Goal: Task Accomplishment & Management: Contribute content

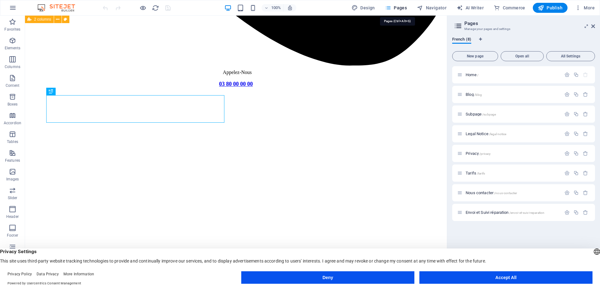
click at [483, 56] on span "New page" at bounding box center [475, 56] width 40 height 4
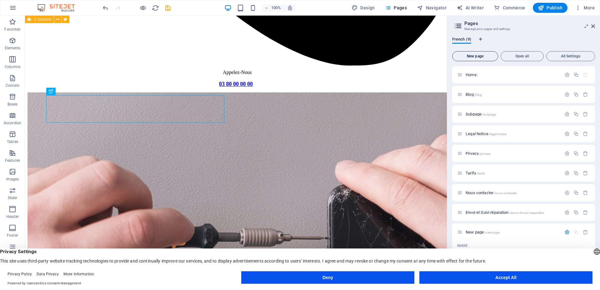
click at [473, 57] on span "New page" at bounding box center [475, 56] width 40 height 4
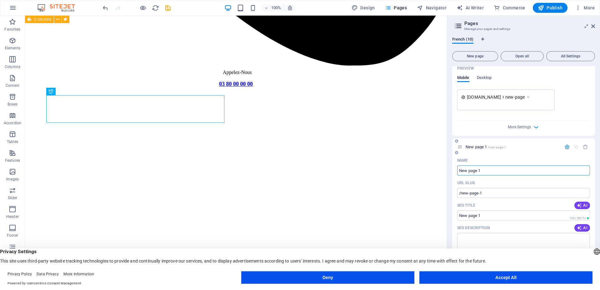
click at [491, 173] on input "New page 1" at bounding box center [523, 171] width 133 height 10
click at [528, 97] on div "[DOMAIN_NAME] new-page" at bounding box center [498, 97] width 63 height 6
click at [486, 169] on input "New page 1" at bounding box center [523, 171] width 133 height 10
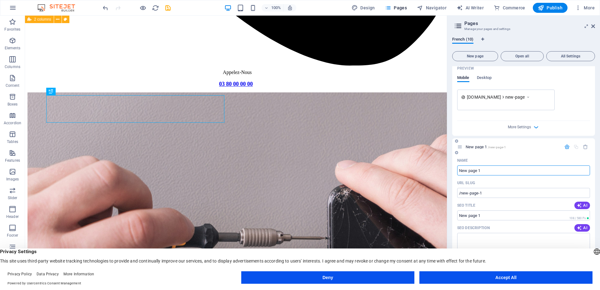
click at [491, 170] on input "New page 1" at bounding box center [523, 171] width 133 height 10
drag, startPoint x: 491, startPoint y: 170, endPoint x: 460, endPoint y: 170, distance: 30.9
click at [460, 170] on input "New page 1" at bounding box center [523, 171] width 133 height 10
paste input "Conditions Générales de Vente"
type input "Conditions Générales de Vente"
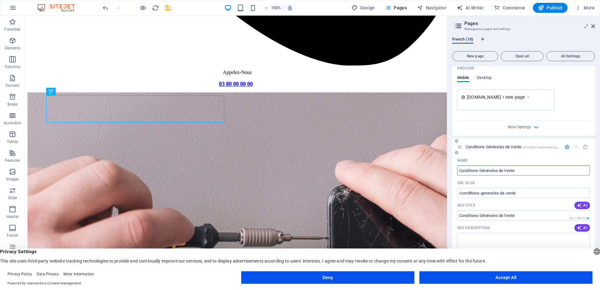
type input "/conditions-generales-de-vente"
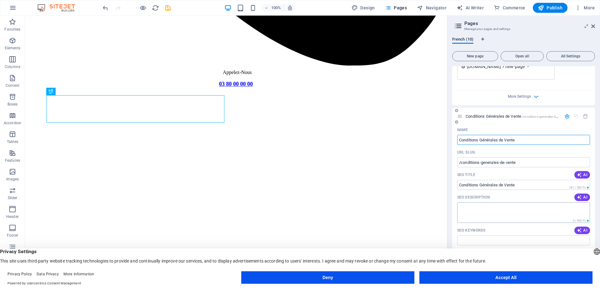
scroll to position [354, 0]
type input "Conditions Générales de Vente"
click at [505, 215] on textarea "SEO Description" at bounding box center [523, 212] width 133 height 20
paste textarea "Conditions Générales de Vente"
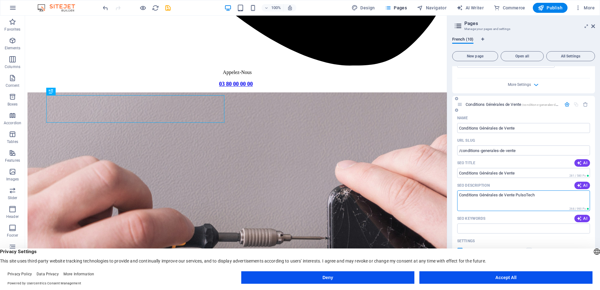
scroll to position [375, 0]
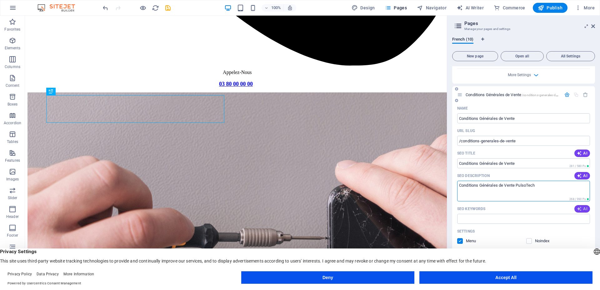
type textarea "Conditions Générales de Vente PulsoTech"
click at [580, 209] on icon "button" at bounding box center [579, 208] width 5 height 5
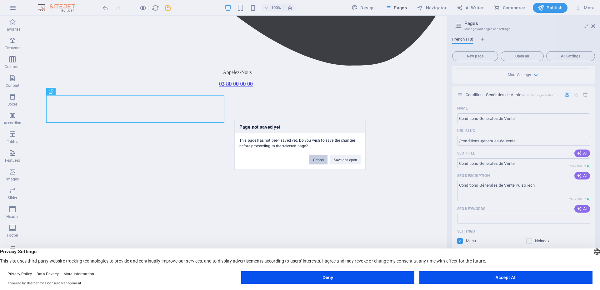
click at [314, 159] on button "Cancel" at bounding box center [318, 159] width 18 height 9
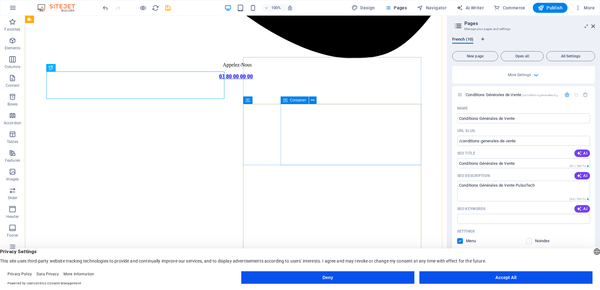
scroll to position [484, 0]
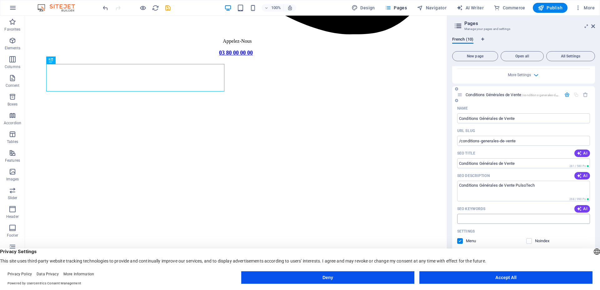
click at [497, 219] on input "SEO Keywords" at bounding box center [523, 219] width 133 height 10
paste input "Conditions Générales de Vente"
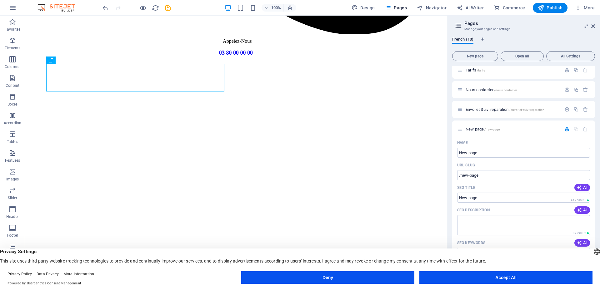
scroll to position [97, 0]
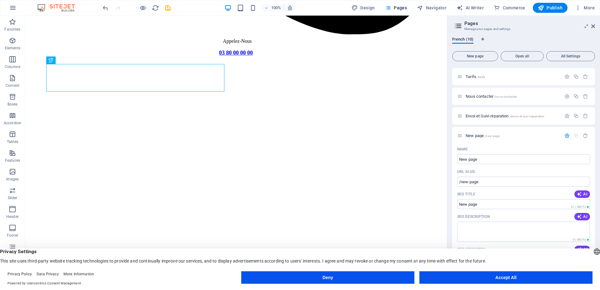
type input "Conditions Générales de Vente"
click at [494, 281] on button "Accept All" at bounding box center [505, 277] width 173 height 12
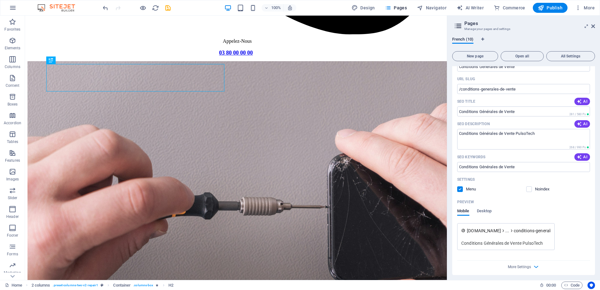
scroll to position [430, 0]
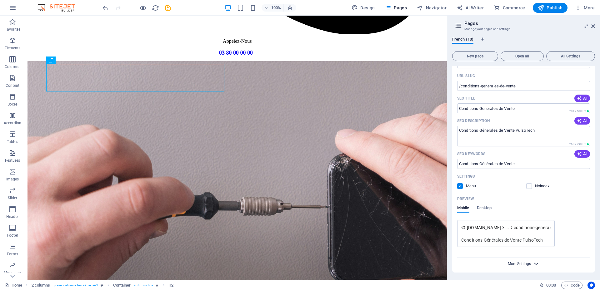
click at [529, 264] on span "More Settings" at bounding box center [519, 264] width 23 height 4
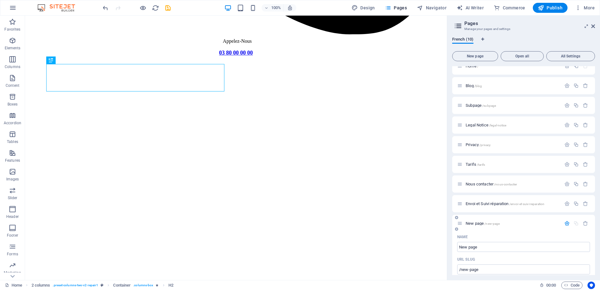
scroll to position [21, 0]
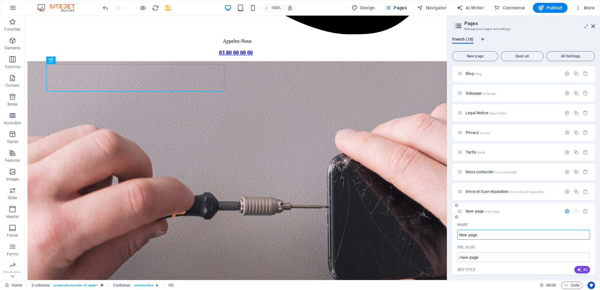
paste input "Conditions Générales de Vent"
type input "Conditions Générales de Vente"
type input "/conditions-generales-de-vente-10"
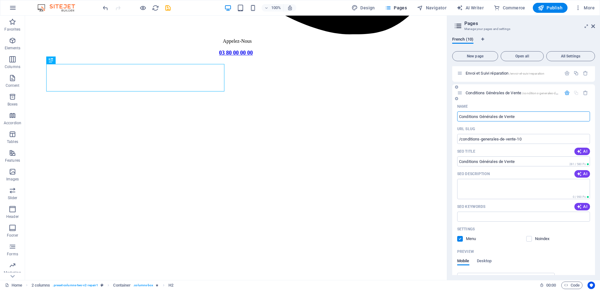
scroll to position [135, 0]
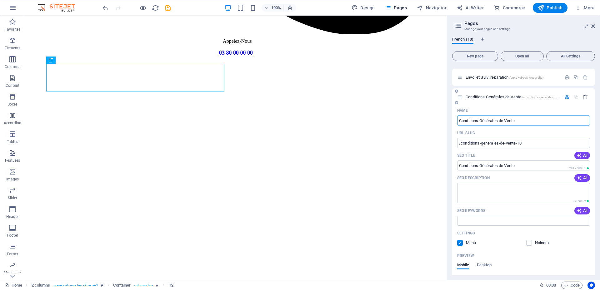
type input "Conditions Générales de Vente"
click at [584, 97] on icon "button" at bounding box center [585, 96] width 5 height 5
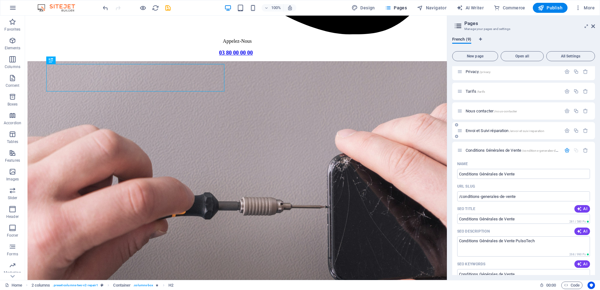
scroll to position [73, 0]
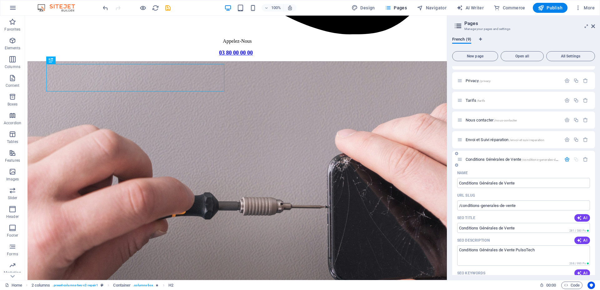
click at [486, 164] on div "Conditions Générales de Vente /conditions-generales-de-vente" at bounding box center [523, 159] width 143 height 17
click at [489, 160] on span "Conditions Générales de Vente /conditions-generales-de-vente" at bounding box center [515, 159] width 100 height 5
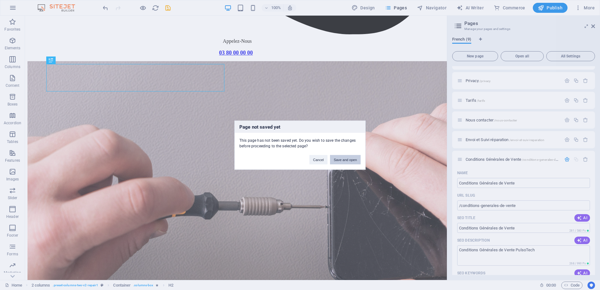
click at [342, 160] on button "Save and open" at bounding box center [345, 159] width 31 height 9
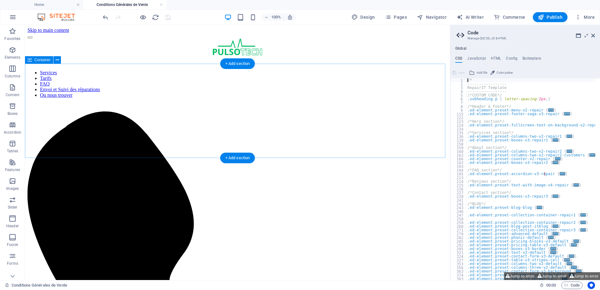
scroll to position [0, 0]
click at [15, 53] on icon "button" at bounding box center [12, 49] width 7 height 7
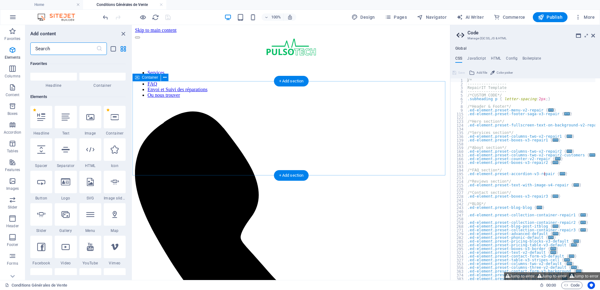
scroll to position [67, 0]
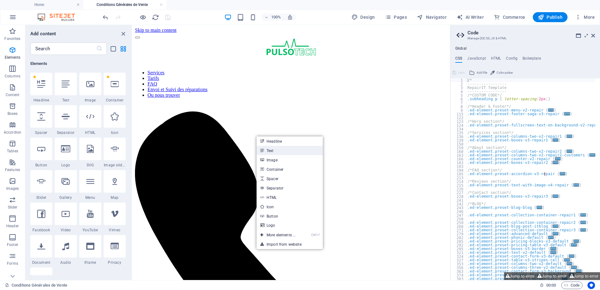
click at [276, 150] on link "Text" at bounding box center [289, 150] width 66 height 9
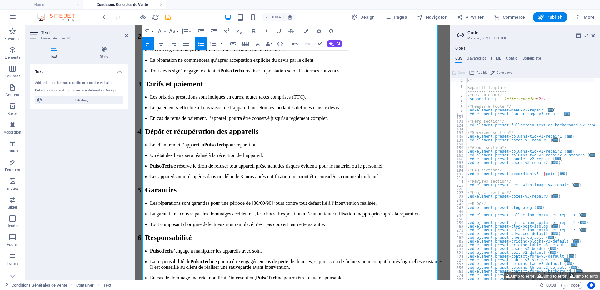
scroll to position [469, 0]
drag, startPoint x: 147, startPoint y: 160, endPoint x: 333, endPoint y: 165, distance: 186.5
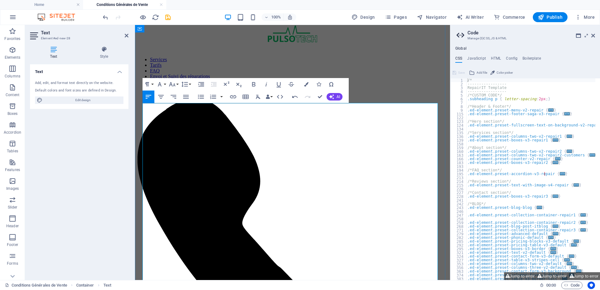
scroll to position [0, 0]
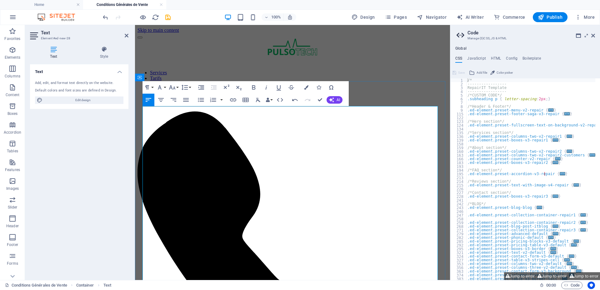
drag, startPoint x: 421, startPoint y: 131, endPoint x: 143, endPoint y: 120, distance: 277.9
drag, startPoint x: 417, startPoint y: 132, endPoint x: 117, endPoint y: 119, distance: 300.8
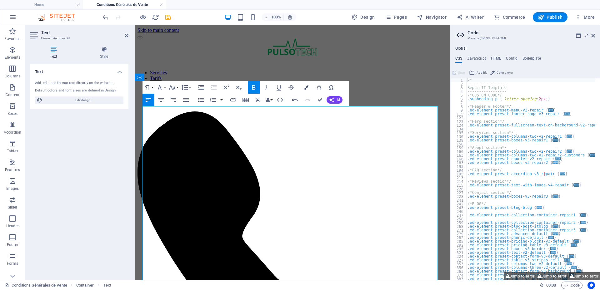
click at [305, 88] on icon "button" at bounding box center [306, 87] width 4 height 4
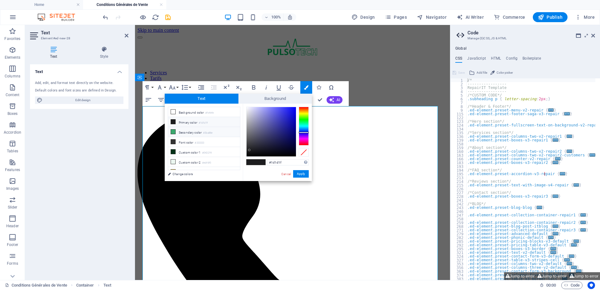
click at [187, 131] on li "Secondary color #3ba86e" at bounding box center [204, 132] width 72 height 10
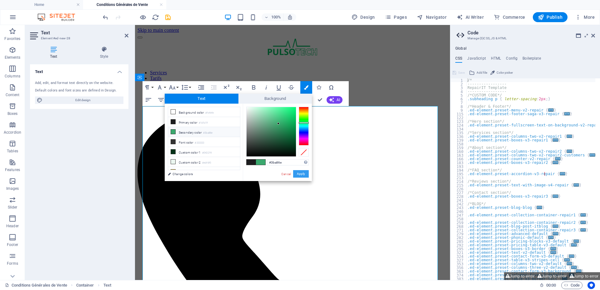
click at [301, 177] on button "Apply" at bounding box center [301, 173] width 16 height 7
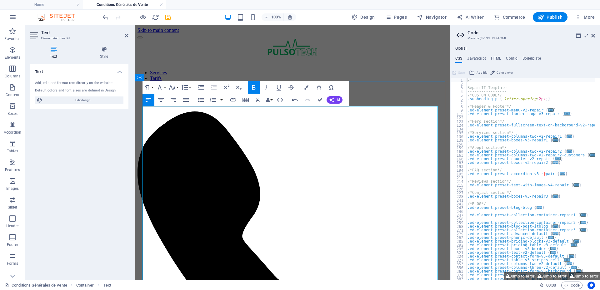
drag, startPoint x: 200, startPoint y: 149, endPoint x: 137, endPoint y: 150, distance: 62.5
click at [306, 88] on icon "button" at bounding box center [306, 87] width 4 height 4
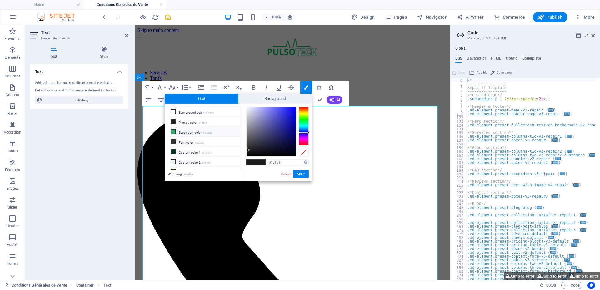
click at [190, 133] on li "Secondary color #3ba86e" at bounding box center [204, 132] width 72 height 10
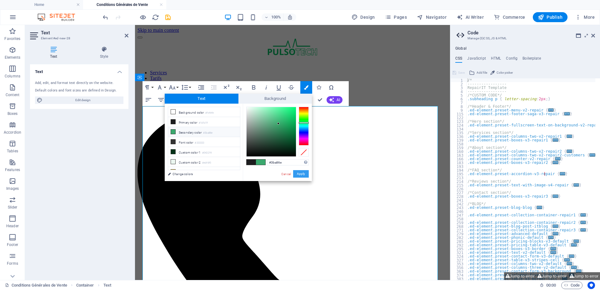
click at [295, 175] on button "Apply" at bounding box center [301, 173] width 16 height 7
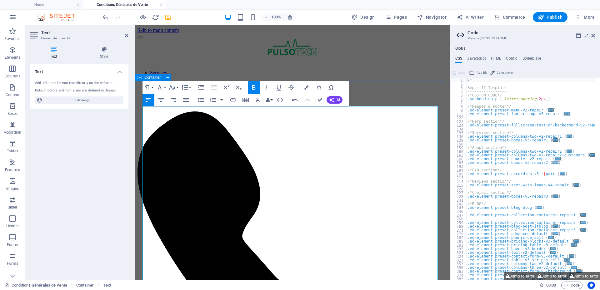
drag, startPoint x: 302, startPoint y: 186, endPoint x: 142, endPoint y: 189, distance: 159.6
click at [306, 87] on icon "button" at bounding box center [306, 87] width 4 height 4
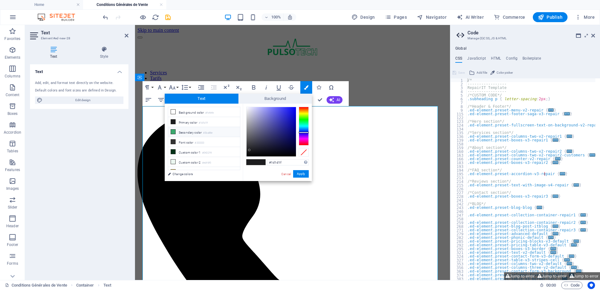
click at [177, 132] on li "Secondary color #3ba86e" at bounding box center [204, 132] width 72 height 10
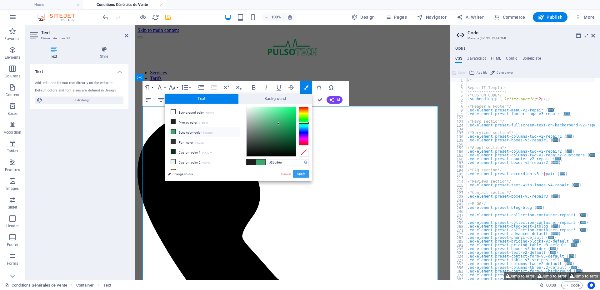
click at [295, 172] on button "Apply" at bounding box center [301, 173] width 16 height 7
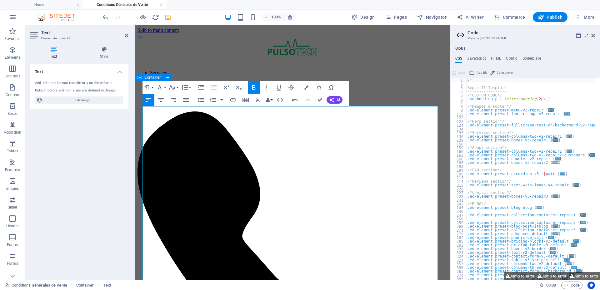
drag, startPoint x: 292, startPoint y: 245, endPoint x: 141, endPoint y: 249, distance: 151.2
click at [305, 88] on icon "button" at bounding box center [306, 87] width 4 height 4
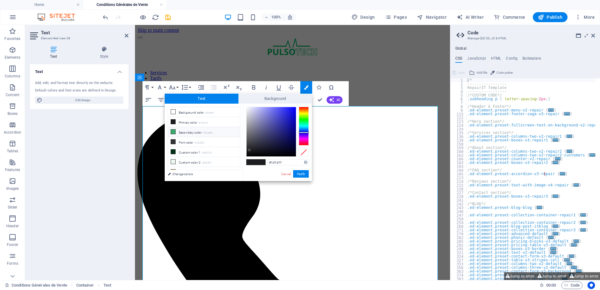
click at [178, 131] on li "Secondary color #3ba86e" at bounding box center [204, 132] width 72 height 10
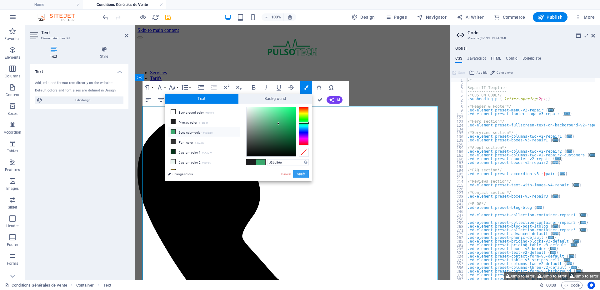
click at [302, 176] on button "Apply" at bounding box center [301, 173] width 16 height 7
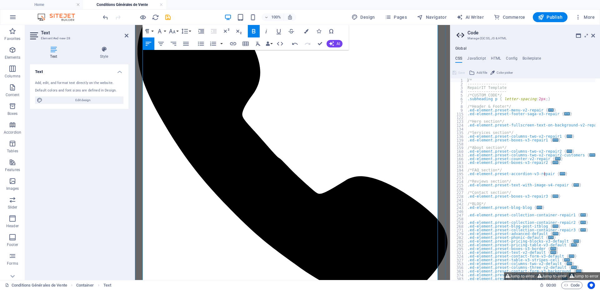
scroll to position [146, 0]
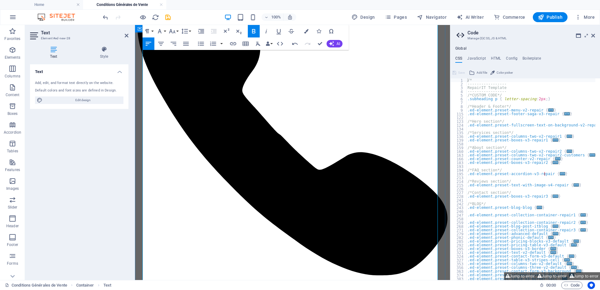
drag, startPoint x: 406, startPoint y: 167, endPoint x: 141, endPoint y: 165, distance: 265.5
drag, startPoint x: 230, startPoint y: 239, endPoint x: 210, endPoint y: 240, distance: 19.4
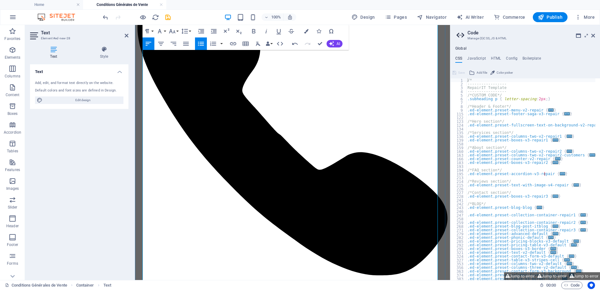
drag, startPoint x: 403, startPoint y: 163, endPoint x: 146, endPoint y: 164, distance: 257.7
drag, startPoint x: 230, startPoint y: 244, endPoint x: 271, endPoint y: 218, distance: 48.4
drag, startPoint x: 354, startPoint y: 165, endPoint x: 143, endPoint y: 168, distance: 210.8
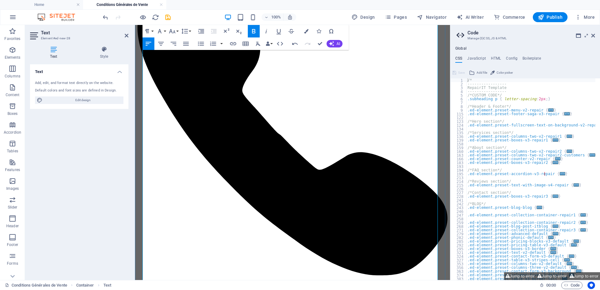
click at [308, 31] on button "Colors" at bounding box center [306, 31] width 12 height 12
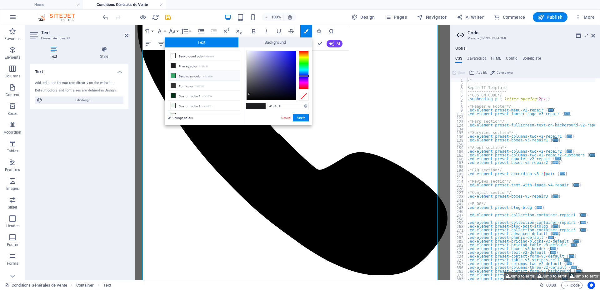
click at [197, 77] on li "Secondary color #3ba86e" at bounding box center [204, 76] width 72 height 10
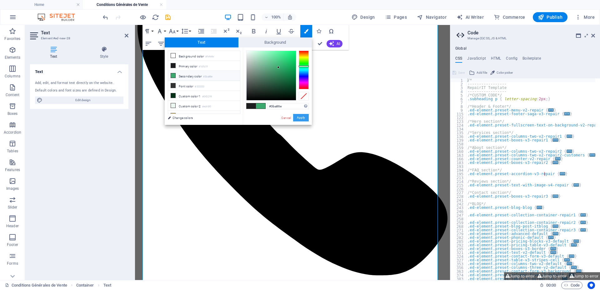
drag, startPoint x: 297, startPoint y: 116, endPoint x: 163, endPoint y: 91, distance: 136.7
click at [297, 116] on button "Apply" at bounding box center [301, 117] width 16 height 7
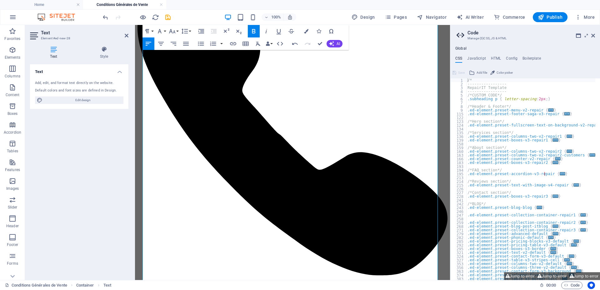
drag, startPoint x: 227, startPoint y: 242, endPoint x: 130, endPoint y: 239, distance: 97.2
click at [309, 29] on button "Colors" at bounding box center [306, 31] width 12 height 12
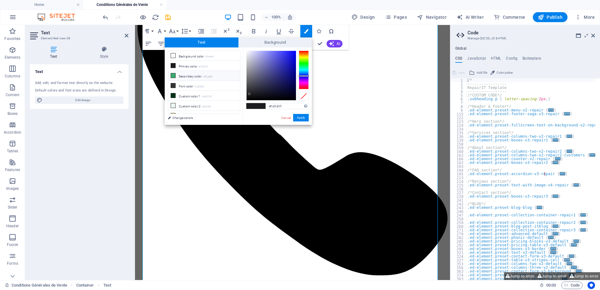
click at [200, 76] on li "Secondary color #3ba86e" at bounding box center [204, 76] width 72 height 10
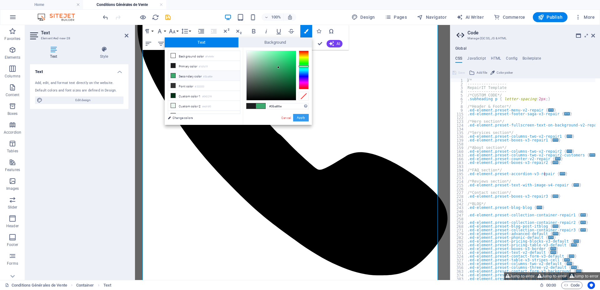
click at [297, 116] on button "Apply" at bounding box center [301, 117] width 16 height 7
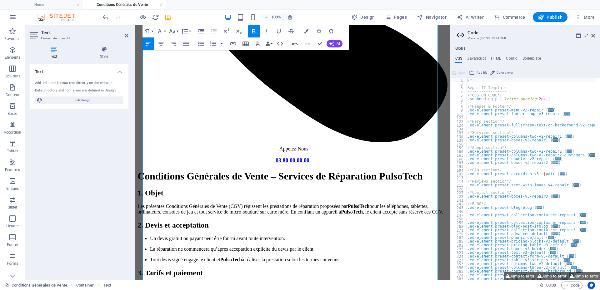
scroll to position [281, 0]
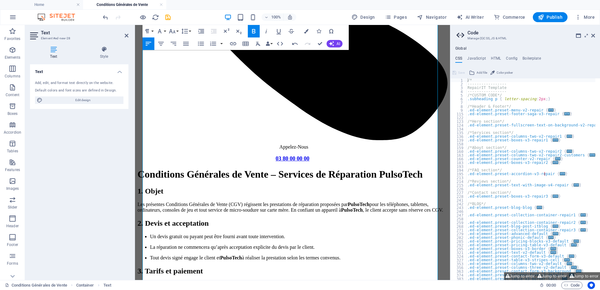
drag, startPoint x: 261, startPoint y: 176, endPoint x: 129, endPoint y: 176, distance: 132.1
click at [305, 31] on icon "button" at bounding box center [306, 31] width 4 height 4
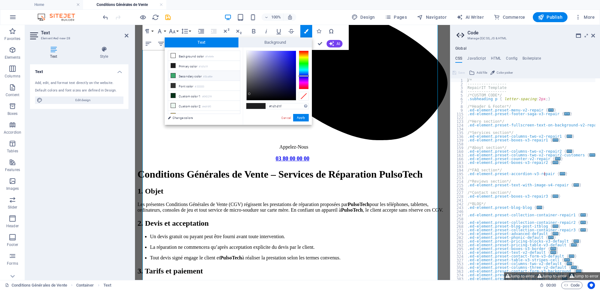
click at [198, 77] on li "Secondary color #3ba86e" at bounding box center [204, 76] width 72 height 10
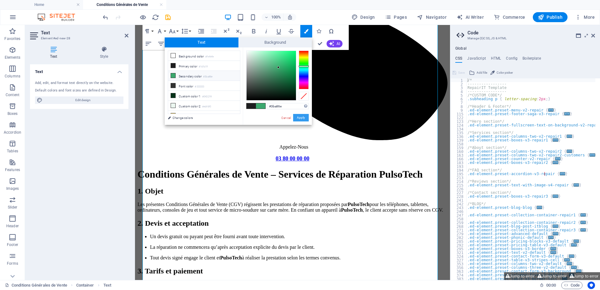
click at [307, 117] on button "Apply" at bounding box center [301, 117] width 16 height 7
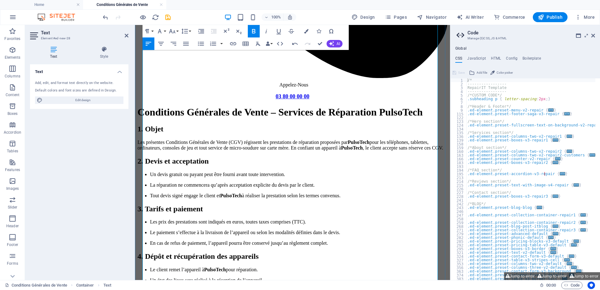
scroll to position [344, 0]
drag, startPoint x: 230, startPoint y: 196, endPoint x: 128, endPoint y: 186, distance: 102.0
click at [307, 31] on icon "button" at bounding box center [306, 31] width 4 height 4
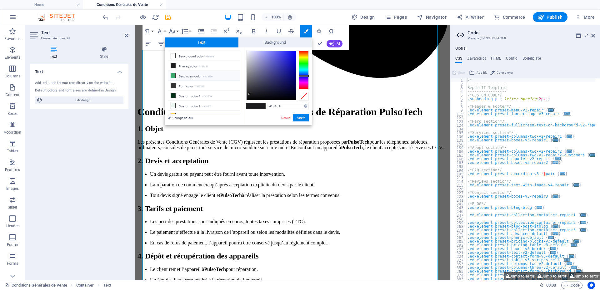
click at [181, 74] on li "Secondary color #3ba86e" at bounding box center [204, 76] width 72 height 10
type input "#3ba86e"
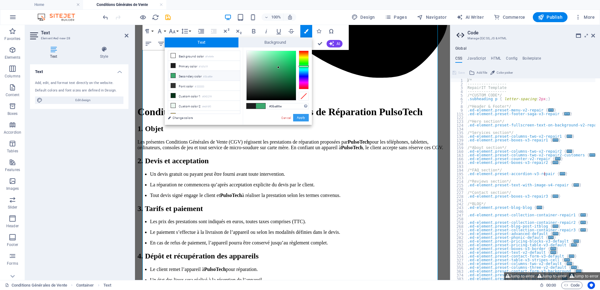
click at [297, 116] on button "Apply" at bounding box center [301, 117] width 16 height 7
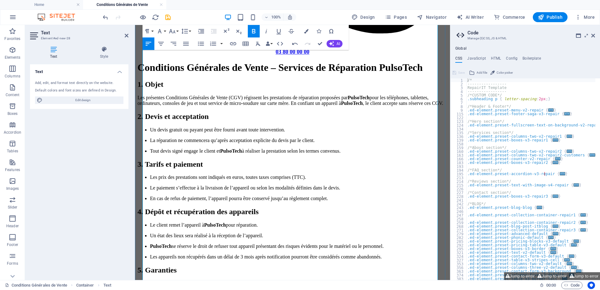
scroll to position [396, 0]
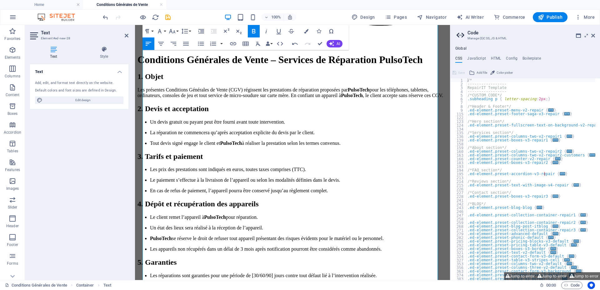
drag, startPoint x: 342, startPoint y: 211, endPoint x: 267, endPoint y: 236, distance: 79.4
click at [135, 211] on html "Skip to main content Services Tarifs FAQ Envoi et Suivi des réparations Ou nous…" at bounding box center [292, 267] width 315 height 1276
drag, startPoint x: 272, startPoint y: 214, endPoint x: 166, endPoint y: 214, distance: 105.6
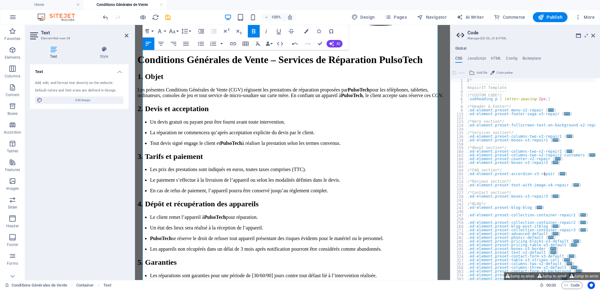
drag, startPoint x: 245, startPoint y: 217, endPoint x: 143, endPoint y: 217, distance: 102.1
click at [308, 30] on icon "button" at bounding box center [306, 31] width 4 height 4
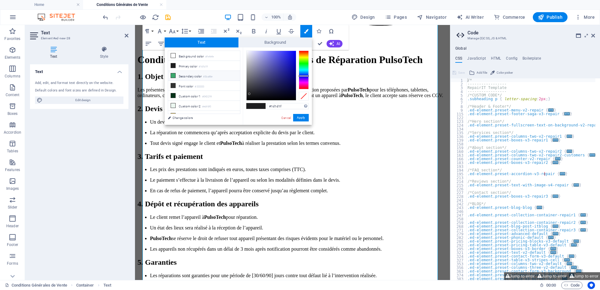
click at [186, 78] on li "Secondary color #3ba86e" at bounding box center [204, 76] width 72 height 10
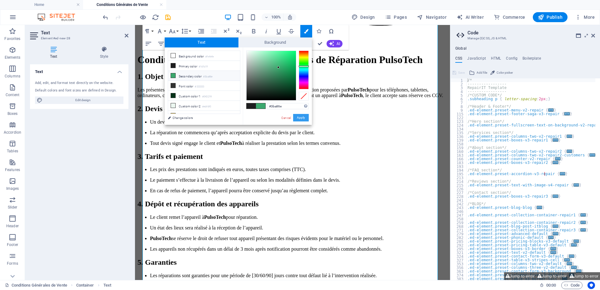
click at [300, 116] on button "Apply" at bounding box center [301, 117] width 16 height 7
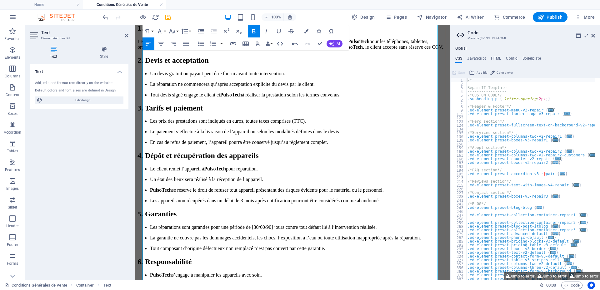
scroll to position [448, 0]
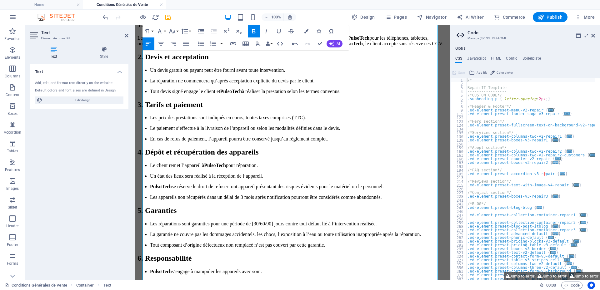
drag, startPoint x: 308, startPoint y: 200, endPoint x: 111, endPoint y: 199, distance: 197.1
click at [135, 199] on html "Skip to main content Services Tarifs FAQ Envoi et Suivi des réparations Ou nous…" at bounding box center [292, 215] width 315 height 1276
click at [305, 30] on icon "button" at bounding box center [306, 31] width 4 height 4
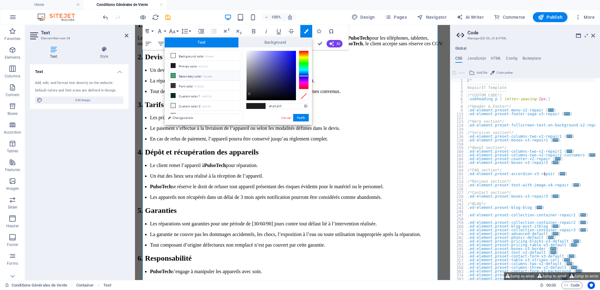
click at [184, 78] on li "Secondary color #3ba86e" at bounding box center [204, 76] width 72 height 10
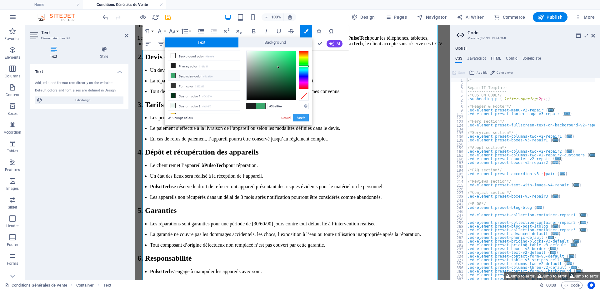
click at [299, 114] on button "Apply" at bounding box center [301, 117] width 16 height 7
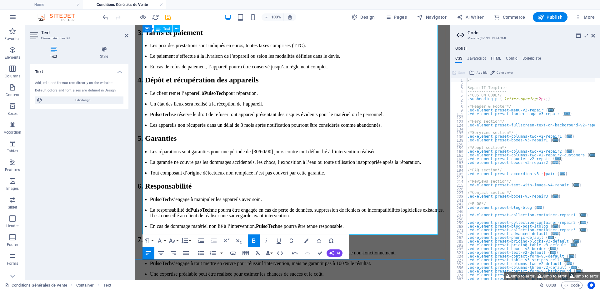
scroll to position [521, 0]
drag, startPoint x: 364, startPoint y: 182, endPoint x: 141, endPoint y: 181, distance: 223.3
click at [141, 181] on div "Conditions Générales de Vente – Services de Réparation PulsoTech 1. Objet Les p…" at bounding box center [292, 163] width 310 height 469
drag, startPoint x: 228, startPoint y: 180, endPoint x: 220, endPoint y: 179, distance: 8.1
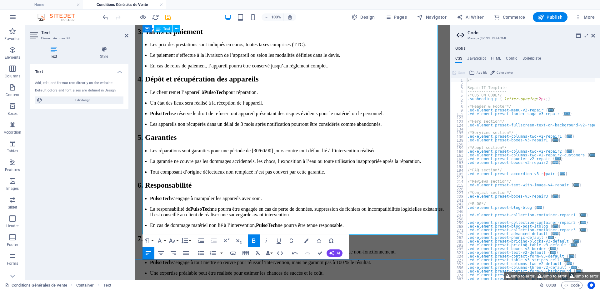
click at [305, 239] on button "Colors" at bounding box center [306, 241] width 12 height 12
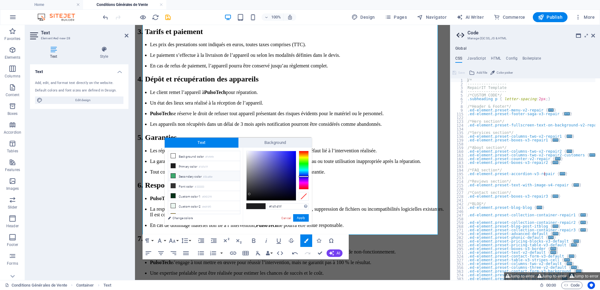
click at [207, 176] on small "#3ba86e" at bounding box center [207, 177] width 9 height 4
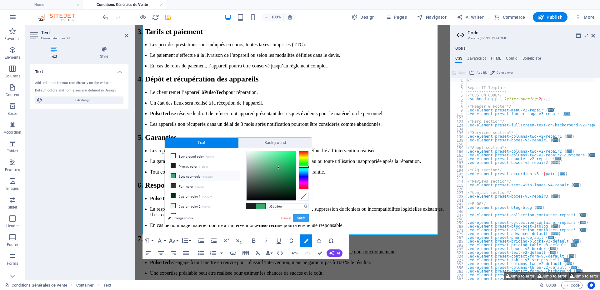
click at [298, 220] on button "Apply" at bounding box center [301, 217] width 16 height 7
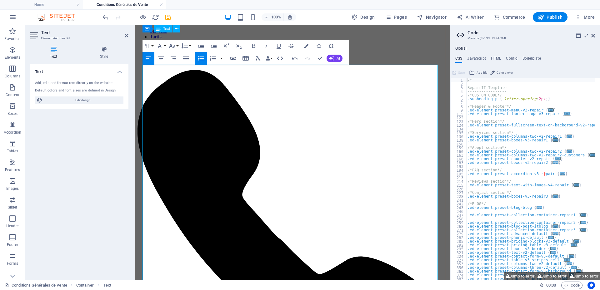
scroll to position [0, 0]
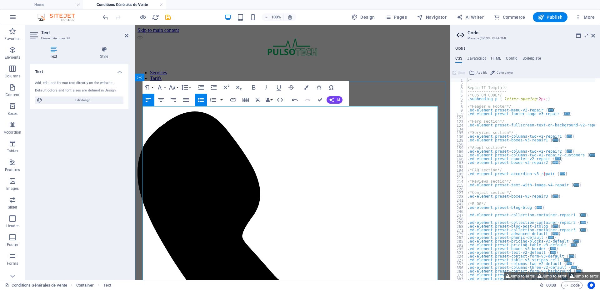
drag, startPoint x: 412, startPoint y: 133, endPoint x: 144, endPoint y: 116, distance: 269.2
click at [305, 88] on icon "button" at bounding box center [306, 87] width 4 height 4
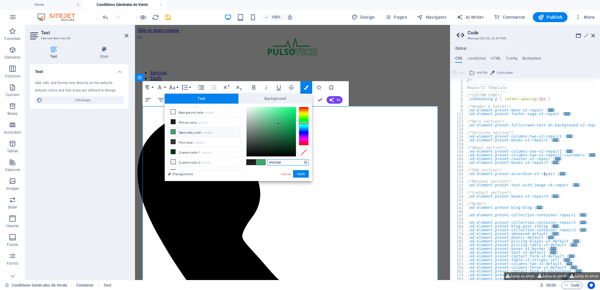
click at [302, 132] on div at bounding box center [304, 126] width 10 height 39
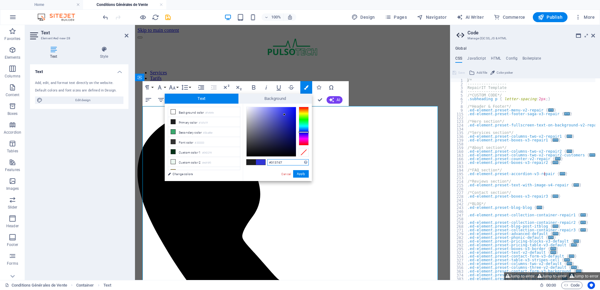
click at [284, 115] on div at bounding box center [270, 131] width 49 height 49
click at [289, 114] on div at bounding box center [270, 131] width 49 height 49
click at [301, 176] on button "Apply" at bounding box center [301, 173] width 16 height 7
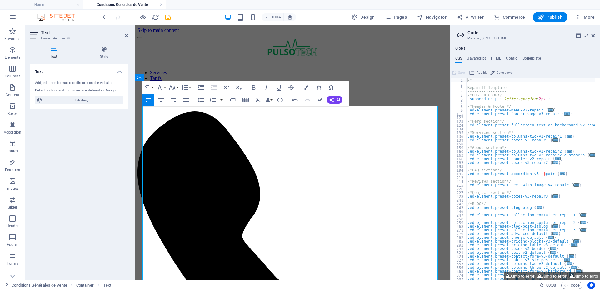
drag, startPoint x: 414, startPoint y: 127, endPoint x: 144, endPoint y: 116, distance: 270.7
click at [308, 87] on icon "button" at bounding box center [306, 87] width 4 height 4
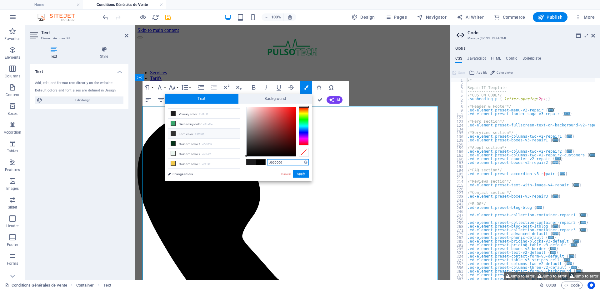
scroll to position [15, 0]
click at [303, 130] on div at bounding box center [304, 126] width 10 height 39
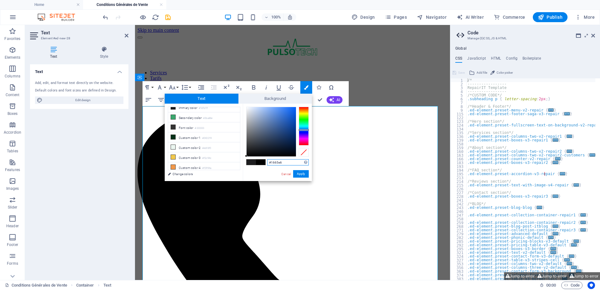
click at [291, 112] on div at bounding box center [270, 131] width 49 height 49
click at [301, 172] on button "Apply" at bounding box center [301, 173] width 16 height 7
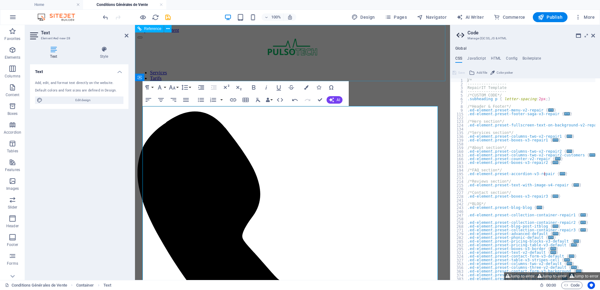
drag, startPoint x: 690, startPoint y: 41, endPoint x: 407, endPoint y: 53, distance: 283.6
click at [593, 38] on icon at bounding box center [593, 35] width 4 height 5
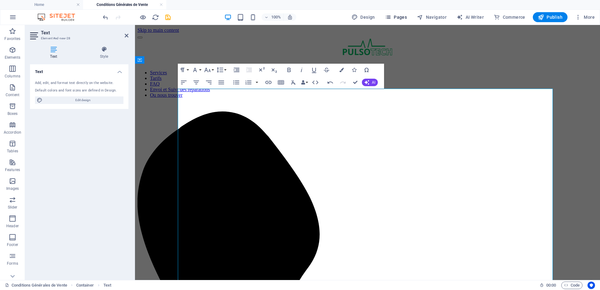
click at [404, 16] on span "Pages" at bounding box center [396, 17] width 22 height 6
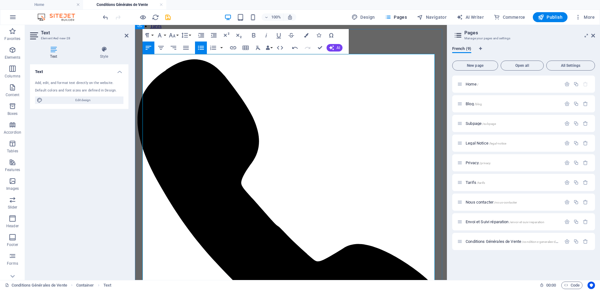
scroll to position [125, 0]
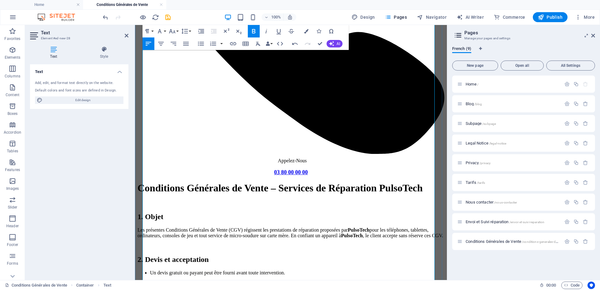
scroll to position [291, 0]
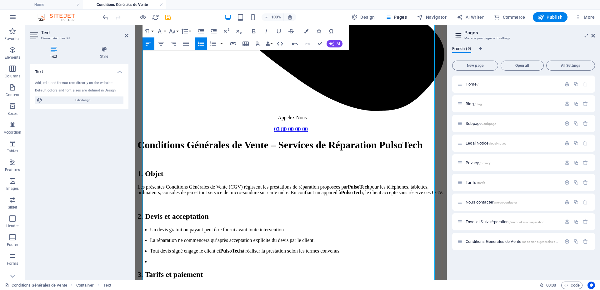
scroll to position [333, 0]
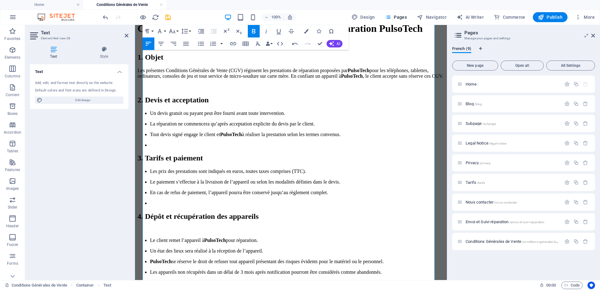
scroll to position [427, 0]
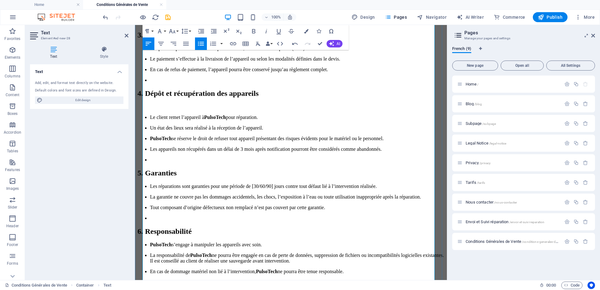
scroll to position [552, 0]
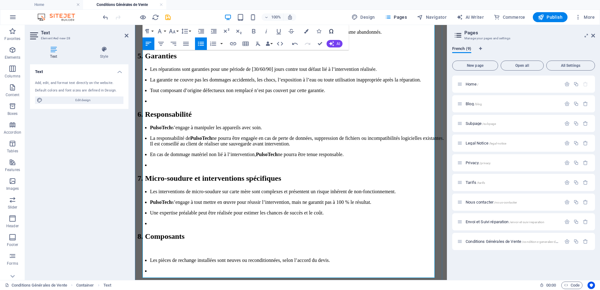
scroll to position [666, 0]
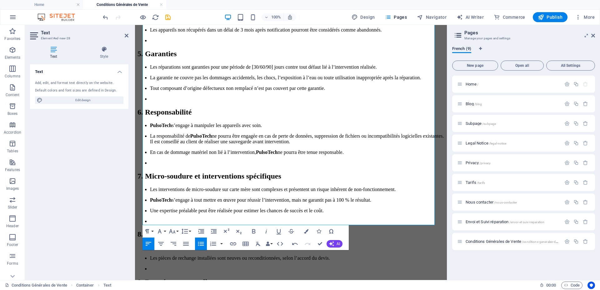
drag, startPoint x: 363, startPoint y: 175, endPoint x: 245, endPoint y: 201, distance: 120.4
click at [135, 176] on html "Skip to main content Services Tarifs FAQ Envoi et Suivi des réparations Ou nous…" at bounding box center [291, 49] width 312 height 1380
click at [304, 230] on icon "button" at bounding box center [306, 231] width 4 height 4
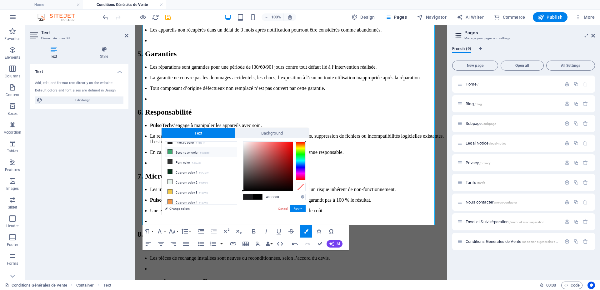
click at [170, 151] on icon at bounding box center [170, 152] width 4 height 4
type input "#3ba86e"
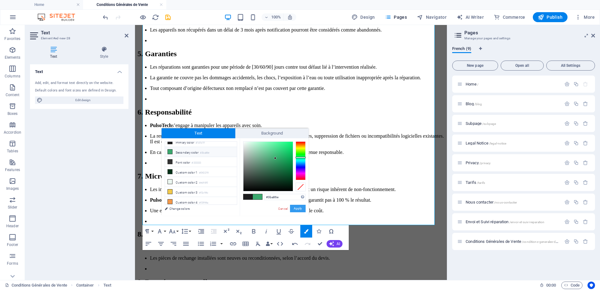
click at [300, 209] on button "Apply" at bounding box center [298, 208] width 16 height 7
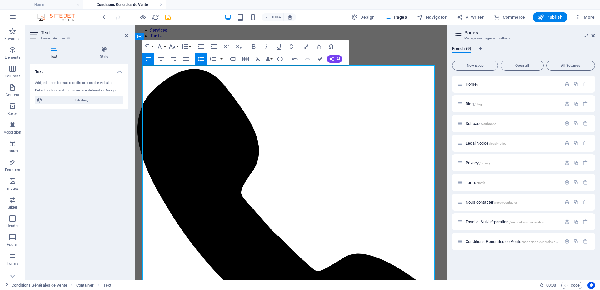
scroll to position [41, 0]
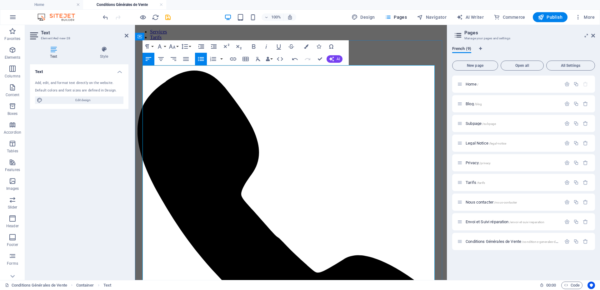
drag, startPoint x: 592, startPoint y: 37, endPoint x: 458, endPoint y: 12, distance: 137.3
click at [592, 37] on icon at bounding box center [593, 35] width 4 height 5
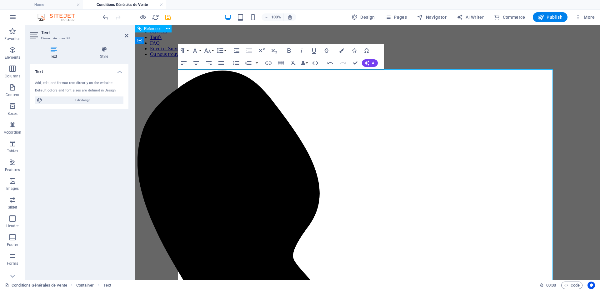
scroll to position [19, 0]
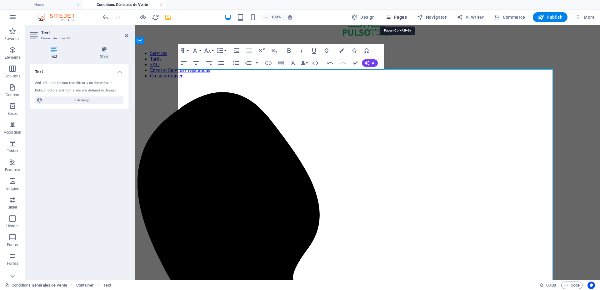
click at [398, 15] on span "Pages" at bounding box center [396, 17] width 22 height 6
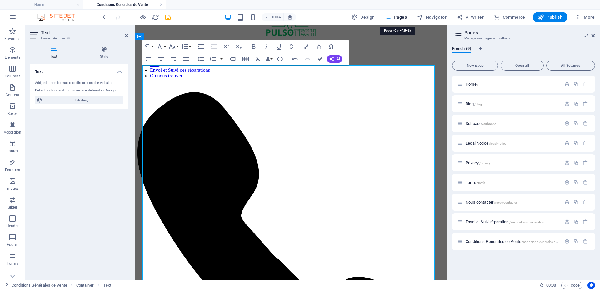
scroll to position [41, 0]
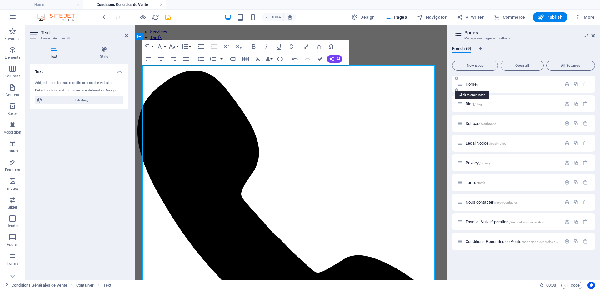
click at [473, 83] on span "Home /" at bounding box center [471, 84] width 13 height 5
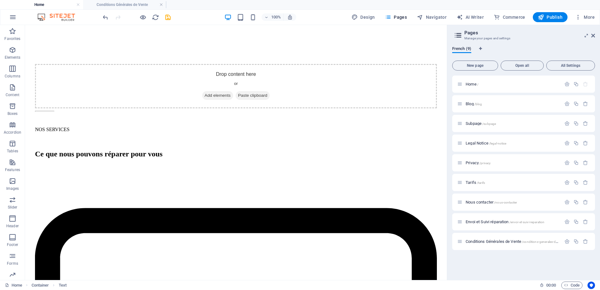
scroll to position [1388, 0]
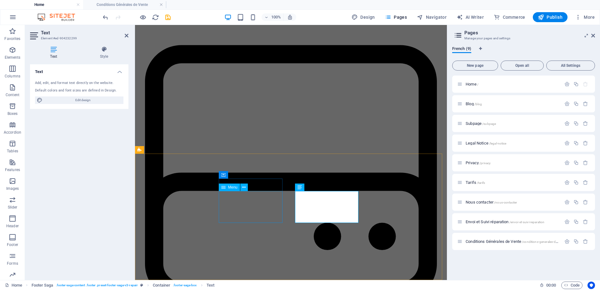
scroll to position [1417, 0]
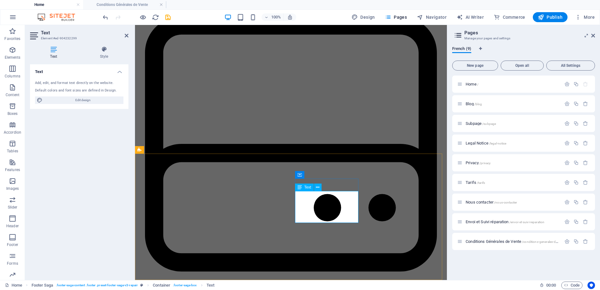
drag, startPoint x: 181, startPoint y: 170, endPoint x: 301, endPoint y: 189, distance: 121.7
click at [301, 189] on icon at bounding box center [299, 187] width 4 height 7
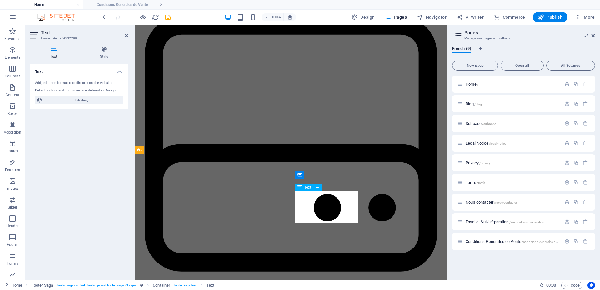
click at [101, 57] on h4 "Style" at bounding box center [104, 52] width 49 height 13
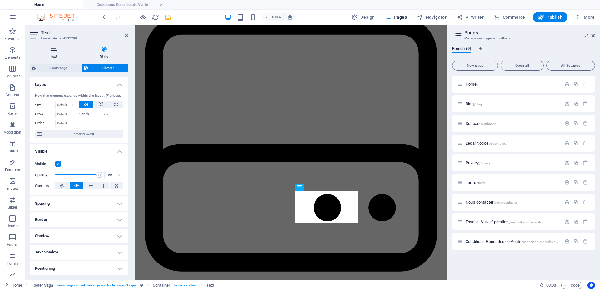
click at [49, 56] on h4 "Text" at bounding box center [55, 52] width 50 height 13
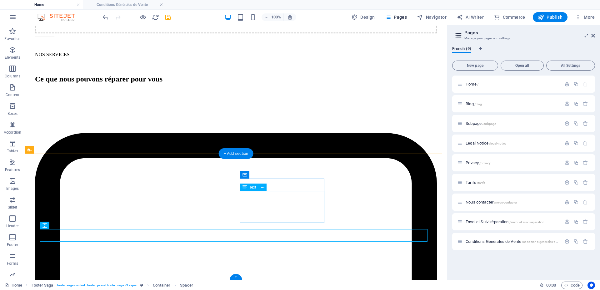
scroll to position [1388, 0]
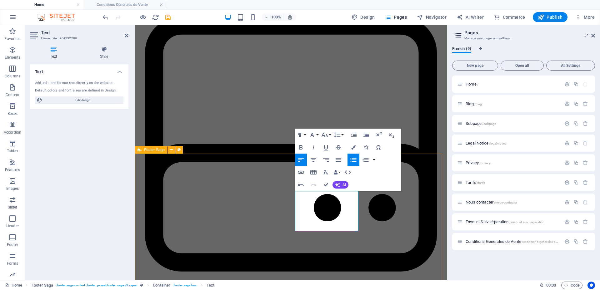
drag, startPoint x: 336, startPoint y: 197, endPoint x: 294, endPoint y: 198, distance: 42.2
drag, startPoint x: 311, startPoint y: 201, endPoint x: 291, endPoint y: 195, distance: 20.7
click at [300, 171] on icon "button" at bounding box center [301, 172] width 6 height 3
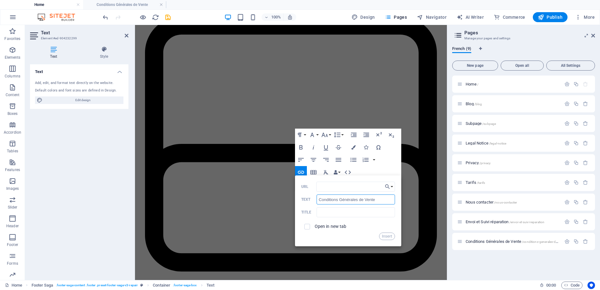
click at [374, 198] on input "Conditions Générales de Vente" at bounding box center [355, 200] width 78 height 10
click at [363, 208] on body "[DOMAIN_NAME] Home Conditions Générales de Vente Favorites Elements Columns Con…" at bounding box center [300, 145] width 600 height 290
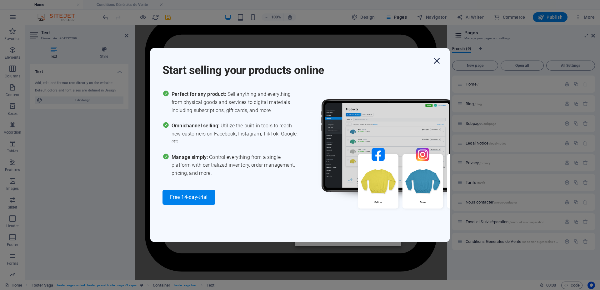
click at [437, 63] on icon "button" at bounding box center [436, 60] width 11 height 11
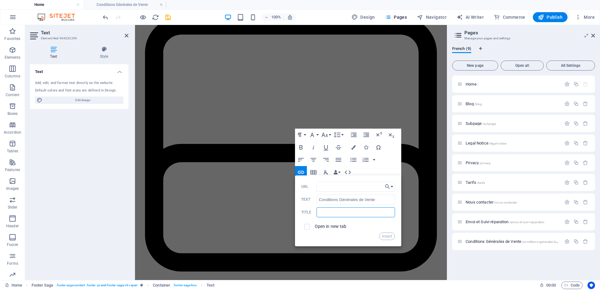
click at [352, 215] on input "text" at bounding box center [355, 212] width 78 height 10
click at [350, 203] on input "Conditions Générales de Vente" at bounding box center [355, 200] width 78 height 10
click at [386, 186] on icon "button" at bounding box center [387, 186] width 6 height 7
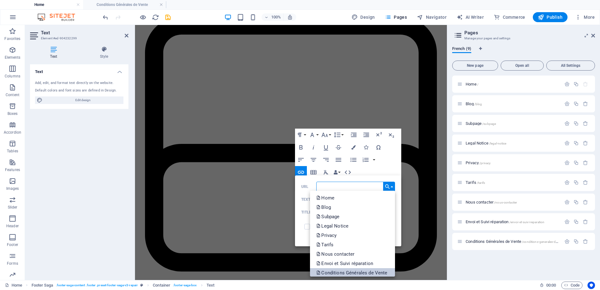
click at [346, 272] on p "Conditions Générales de Vente" at bounding box center [352, 272] width 72 height 9
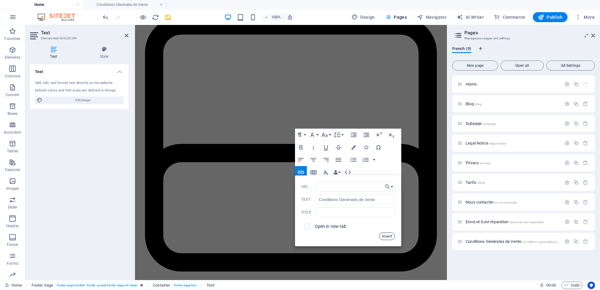
click at [388, 236] on button "Insert" at bounding box center [387, 236] width 16 height 7
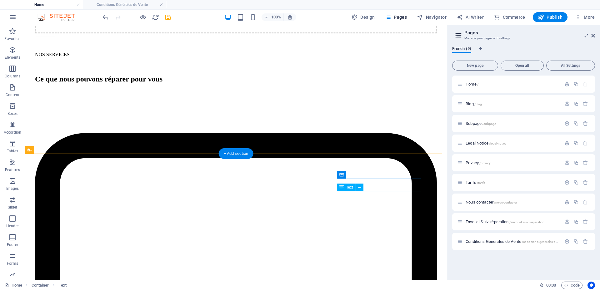
scroll to position [1388, 0]
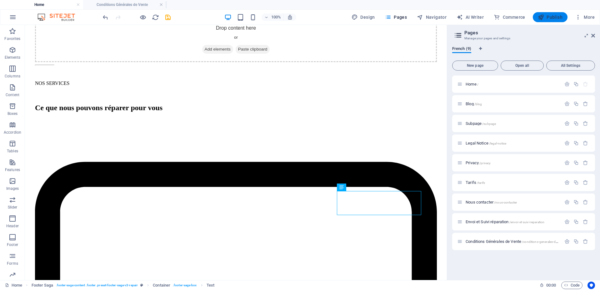
click at [546, 16] on span "Publish" at bounding box center [550, 17] width 25 height 6
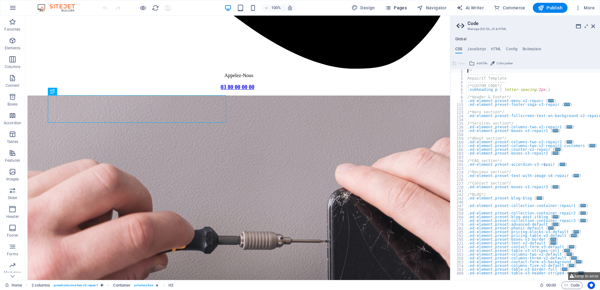
click at [402, 8] on span "Pages" at bounding box center [396, 8] width 22 height 6
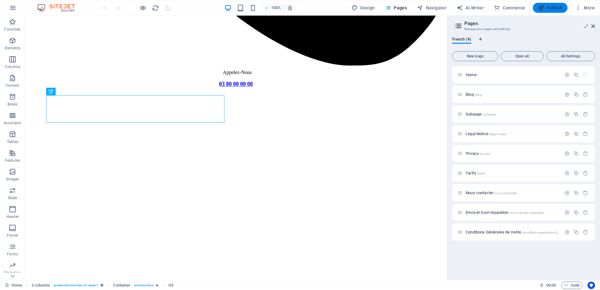
click at [553, 10] on span "Publish" at bounding box center [550, 8] width 25 height 6
